Goal: Information Seeking & Learning: Learn about a topic

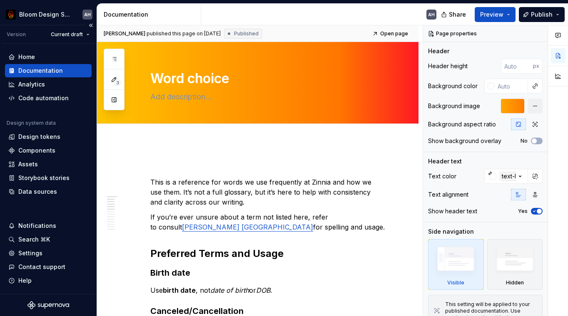
scroll to position [174, 0]
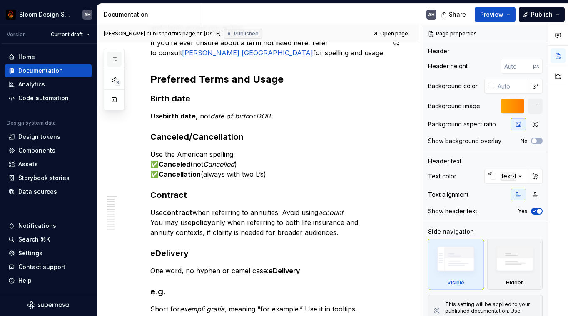
click at [113, 61] on icon "button" at bounding box center [114, 59] width 7 height 7
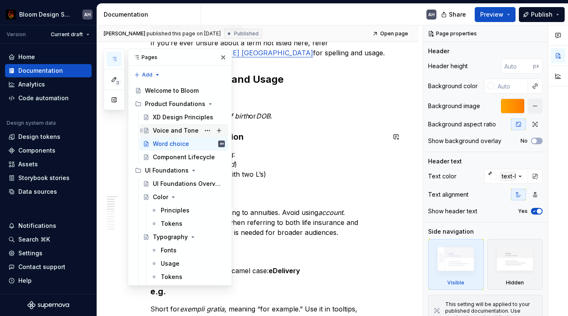
click at [171, 129] on div "Voice and Tone" at bounding box center [176, 131] width 46 height 8
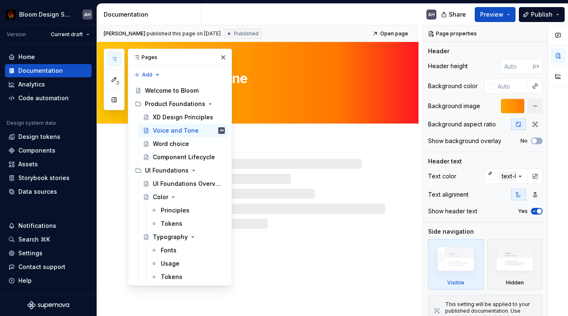
click at [319, 17] on div "AH" at bounding box center [322, 15] width 242 height 22
click at [224, 56] on button "button" at bounding box center [223, 58] width 12 height 12
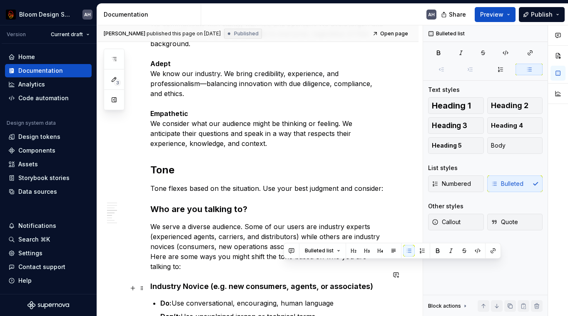
scroll to position [591, 0]
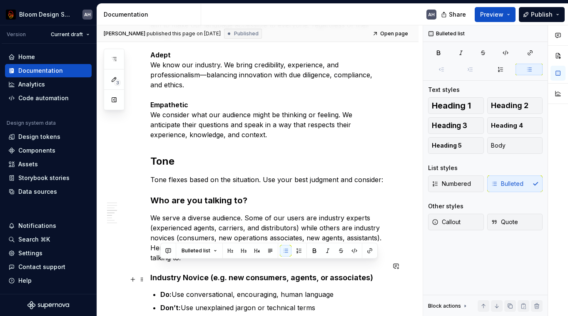
drag, startPoint x: 334, startPoint y: 276, endPoint x: 219, endPoint y: 268, distance: 116.0
click at [219, 290] on p "Do: Use conversational, encouraging, human language" at bounding box center [272, 295] width 225 height 10
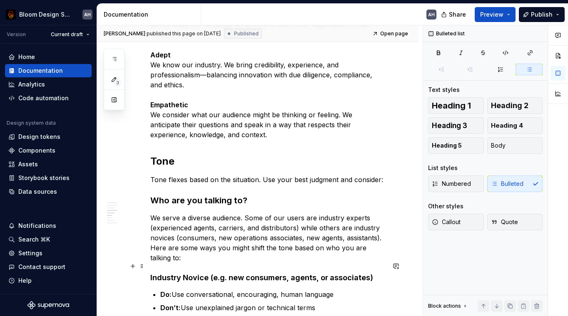
click at [222, 290] on p "Do: Use conversational, encouraging, human language" at bounding box center [272, 295] width 225 height 10
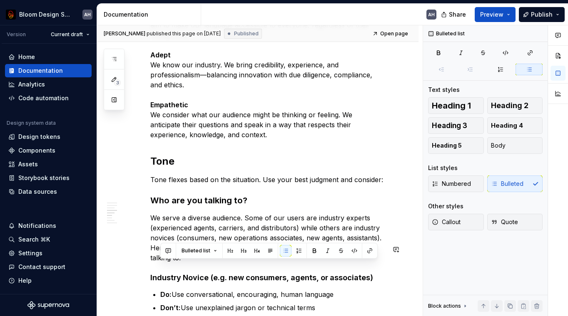
drag, startPoint x: 335, startPoint y: 270, endPoint x: 162, endPoint y: 260, distance: 172.7
click at [162, 260] on div "Our voice is how we express who we are. Our tone is how we adapt that voice to …" at bounding box center [267, 246] width 235 height 1349
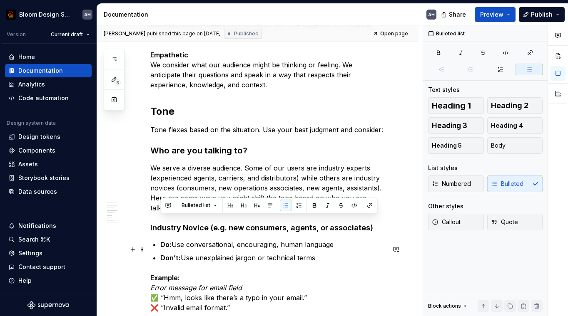
scroll to position [641, 0]
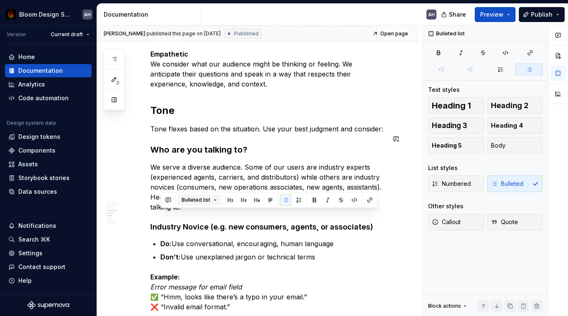
copy p "Do: Use conversational, encouraging, human language"
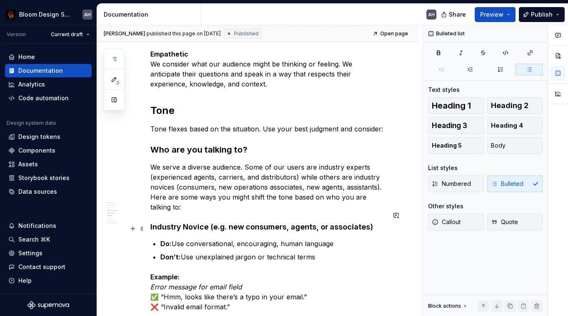
click at [271, 252] on p "Don’t: Use unexplained jargon or technical terms" at bounding box center [272, 257] width 225 height 10
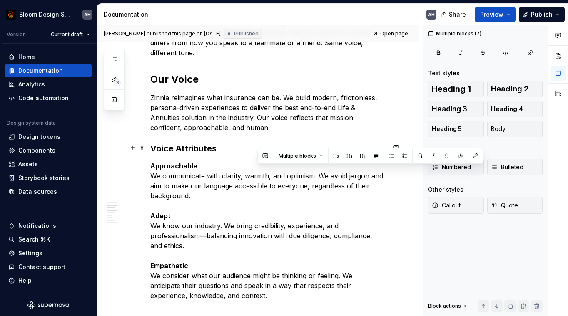
scroll to position [414, 0]
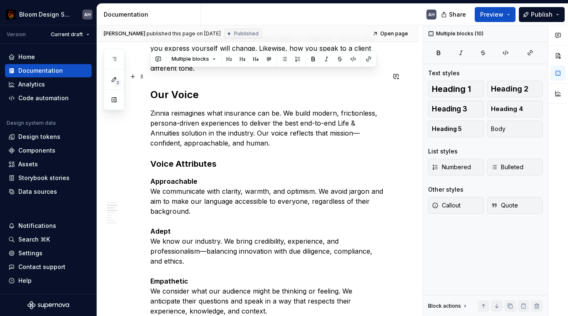
drag, startPoint x: 338, startPoint y: 214, endPoint x: 152, endPoint y: 77, distance: 231.1
copy div "Lor Ipsum Dolors ametconsec adip elitseddo eiu te. In utlab etdolo, magnaaliqua…"
type textarea "*"
